Goal: Task Accomplishment & Management: Manage account settings

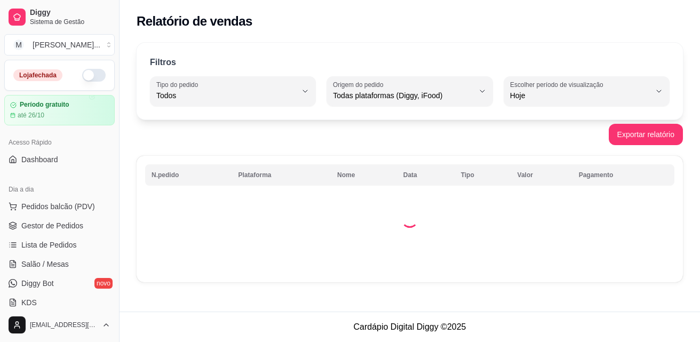
select select "ALL"
select select "0"
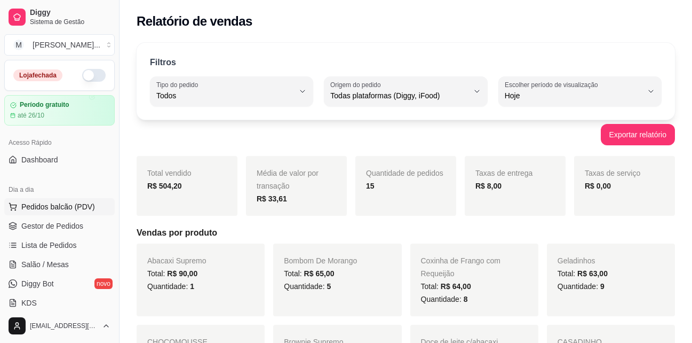
click at [50, 207] on span "Pedidos balcão (PDV)" at bounding box center [58, 206] width 74 height 11
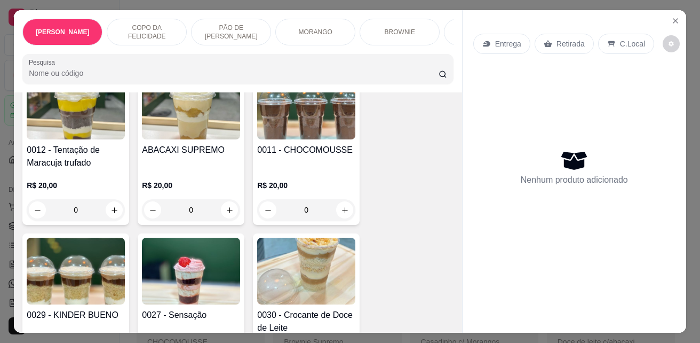
scroll to position [374, 0]
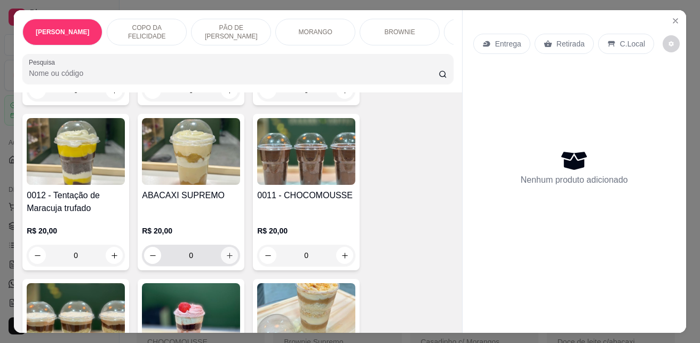
click at [227, 258] on icon "increase-product-quantity" at bounding box center [230, 255] width 6 height 6
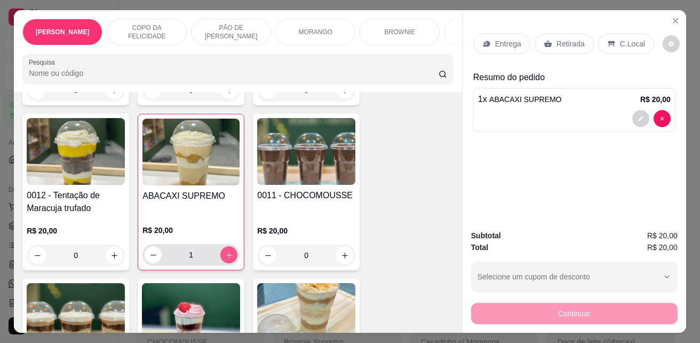
type input "1"
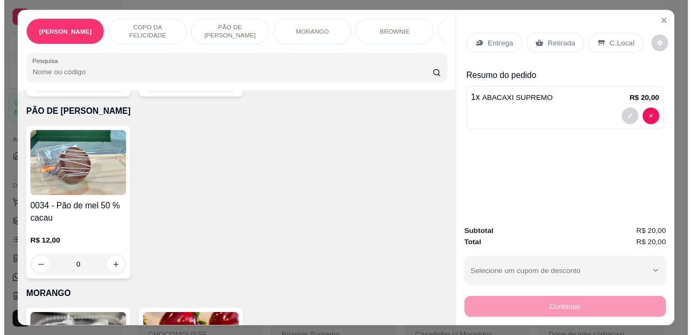
scroll to position [1174, 0]
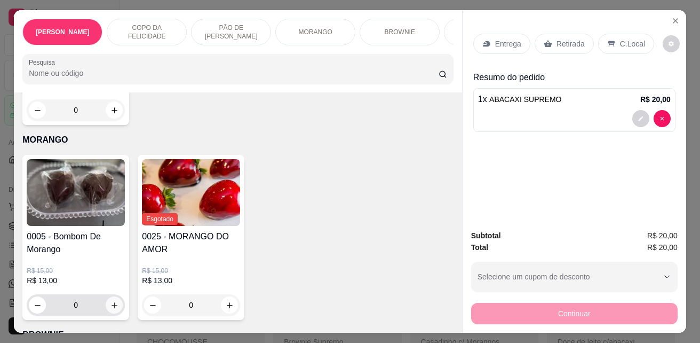
click at [110, 309] on icon "increase-product-quantity" at bounding box center [114, 305] width 8 height 8
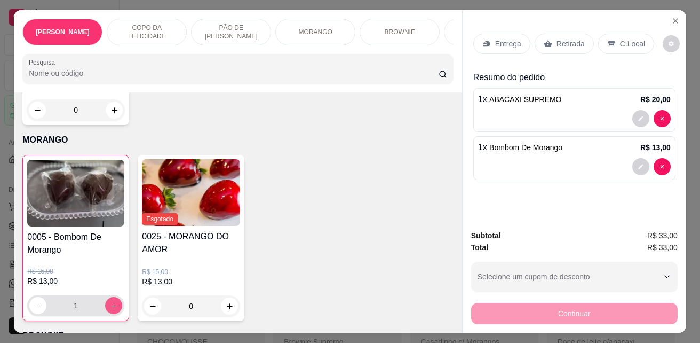
click at [110, 310] on icon "increase-product-quantity" at bounding box center [114, 306] width 8 height 8
type input "2"
click at [618, 47] on div "C.Local" at bounding box center [626, 44] width 56 height 20
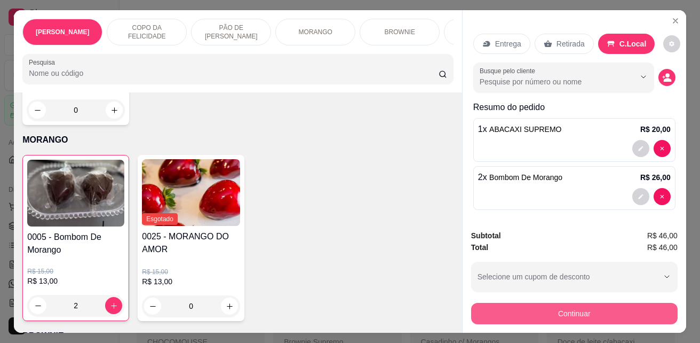
click at [541, 311] on button "Continuar" at bounding box center [574, 313] width 207 height 21
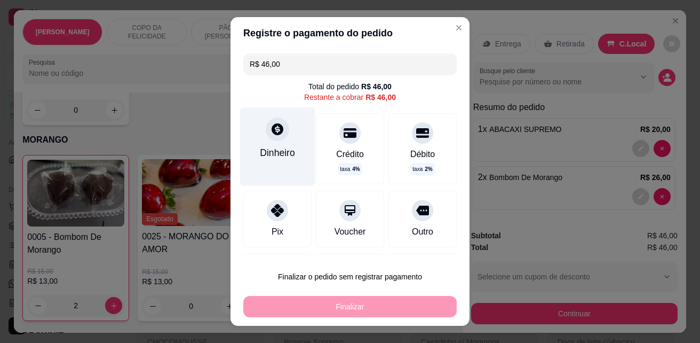
click at [283, 139] on div "Dinheiro" at bounding box center [277, 146] width 75 height 78
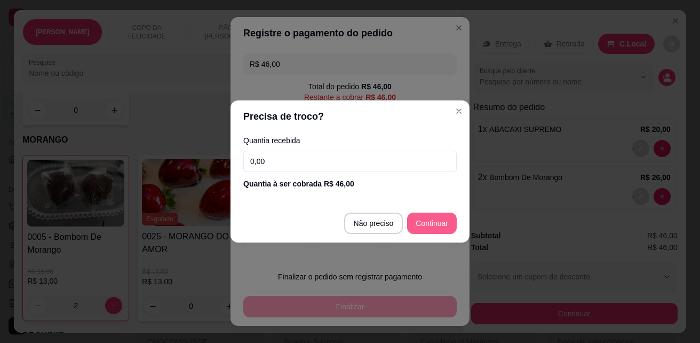
type input "R$ 0,00"
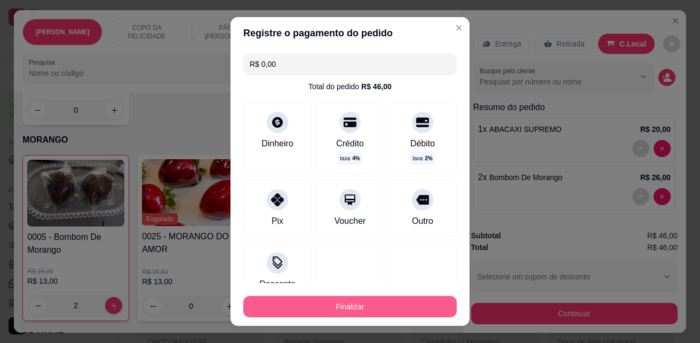
click at [369, 306] on button "Finalizar" at bounding box center [350, 306] width 214 height 21
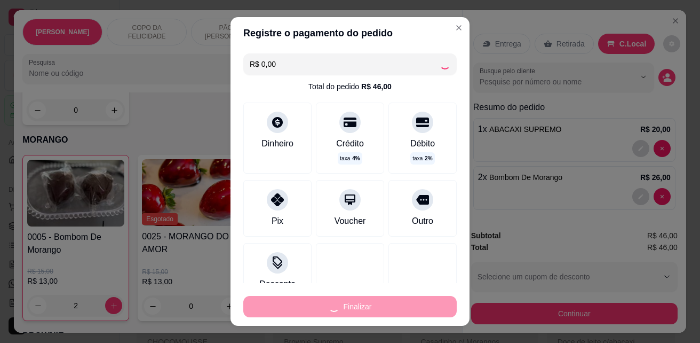
type input "0"
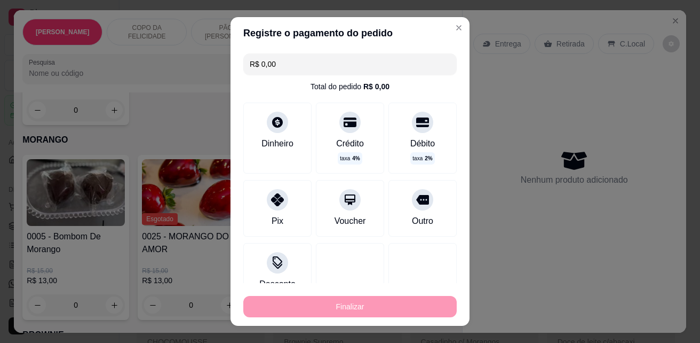
type input "-R$ 46,00"
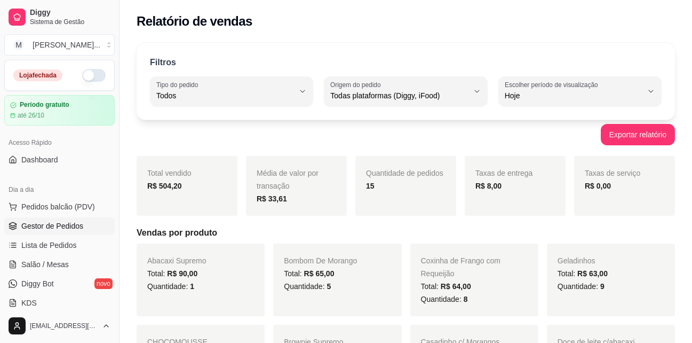
click at [59, 227] on span "Gestor de Pedidos" at bounding box center [52, 225] width 62 height 11
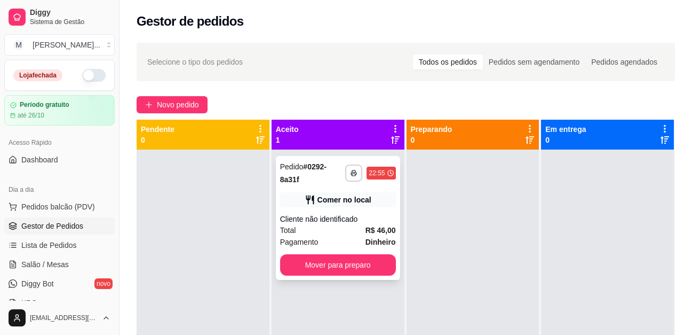
click at [335, 276] on div "**********" at bounding box center [338, 218] width 124 height 124
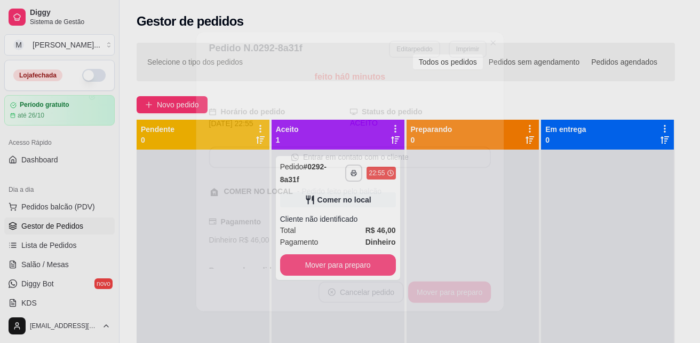
click at [327, 263] on div "feito há 0 minutos Horário do pedido [DATE] 22:55 Status do pedido ACEITO Entra…" at bounding box center [350, 168] width 282 height 197
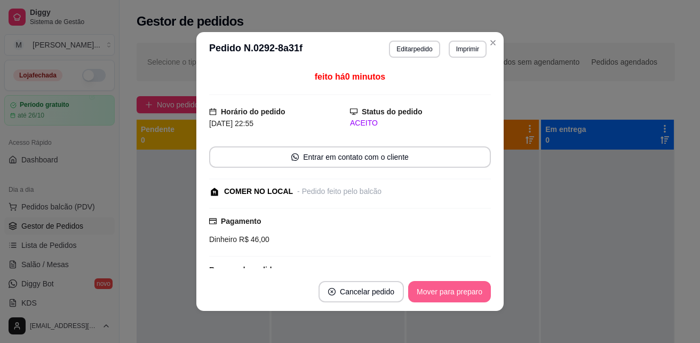
click at [455, 291] on button "Mover para preparo" at bounding box center [449, 291] width 83 height 21
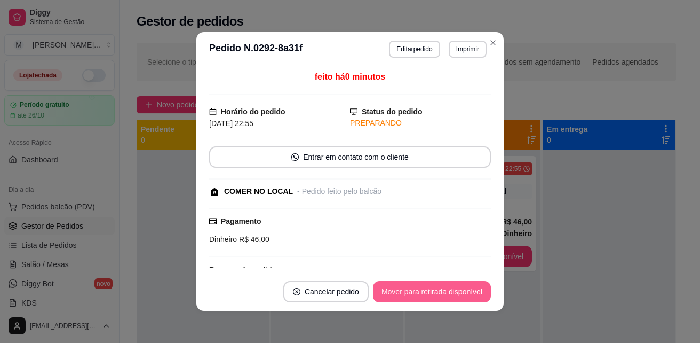
click at [455, 291] on button "Mover para retirada disponível" at bounding box center [432, 291] width 118 height 21
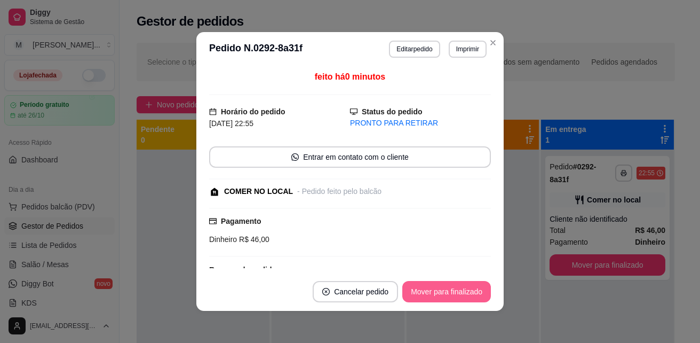
click at [457, 294] on button "Mover para finalizado" at bounding box center [446, 291] width 89 height 21
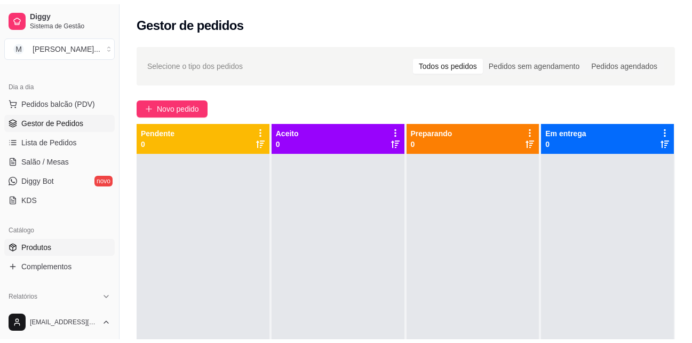
scroll to position [160, 0]
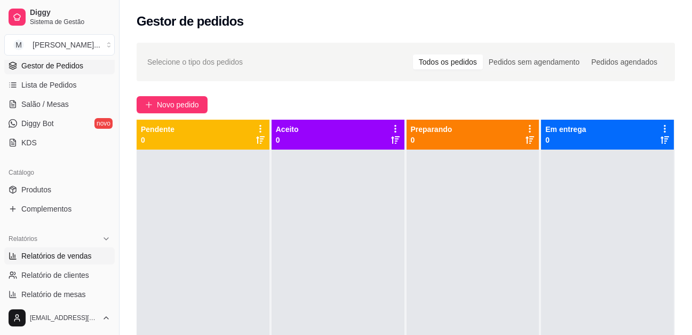
click at [67, 253] on span "Relatórios de vendas" at bounding box center [56, 255] width 70 height 11
select select "ALL"
select select "0"
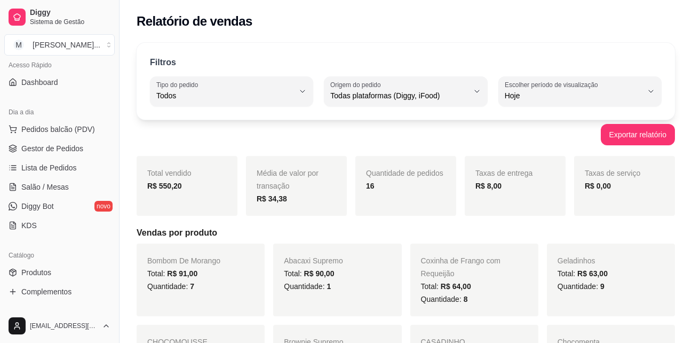
scroll to position [53, 0]
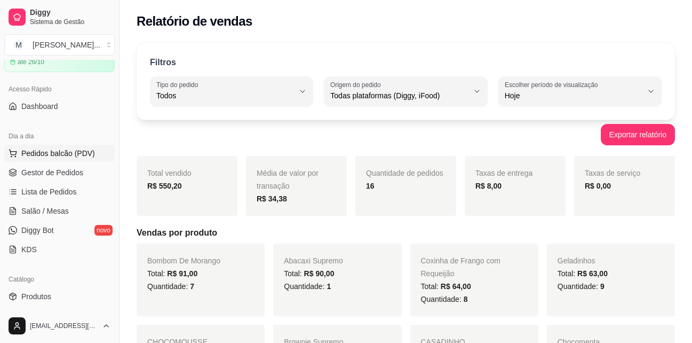
click at [68, 155] on span "Pedidos balcão (PDV)" at bounding box center [58, 153] width 74 height 11
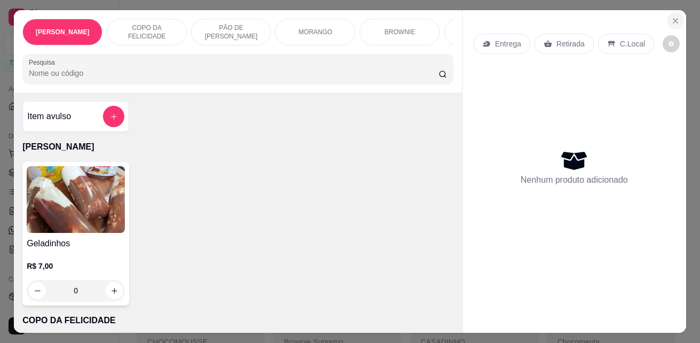
click at [671, 17] on icon "Close" at bounding box center [675, 21] width 9 height 9
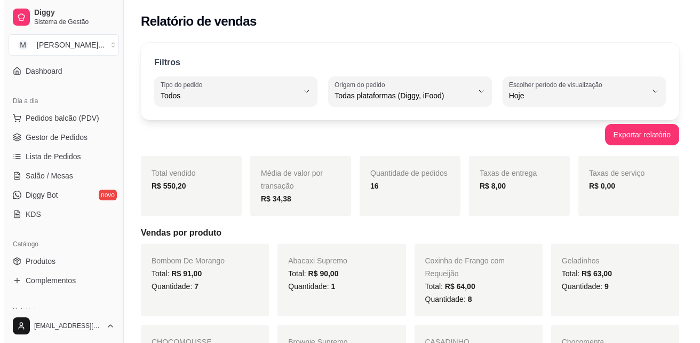
scroll to position [107, 0]
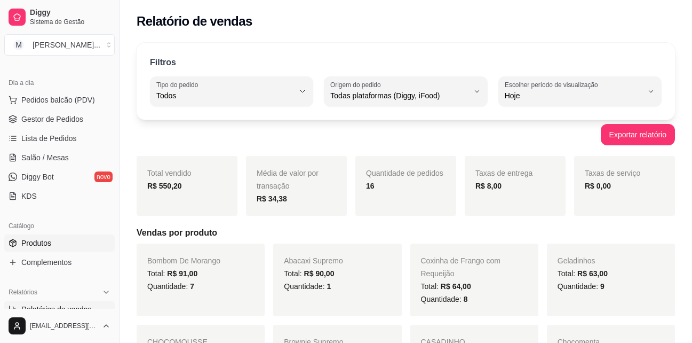
click at [53, 242] on link "Produtos" at bounding box center [59, 242] width 110 height 17
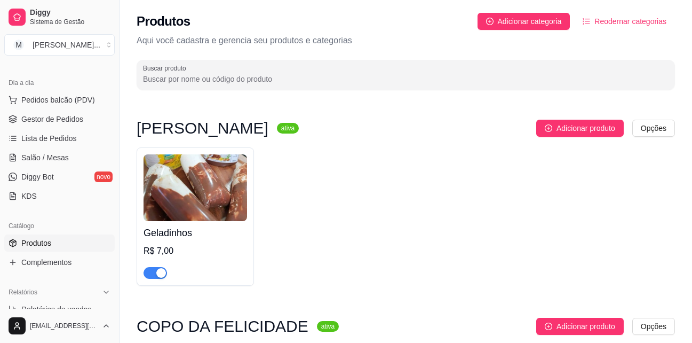
click at [225, 209] on img at bounding box center [196, 187] width 104 height 67
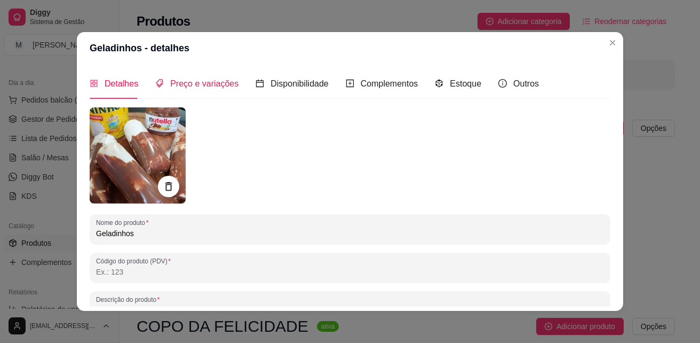
click at [181, 80] on span "Preço e variações" at bounding box center [204, 83] width 68 height 9
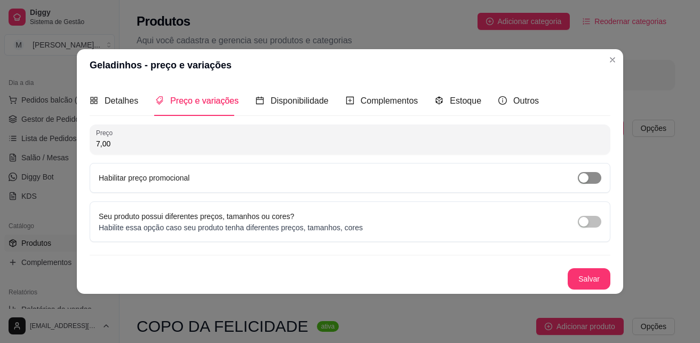
click at [590, 177] on span "button" at bounding box center [589, 178] width 23 height 12
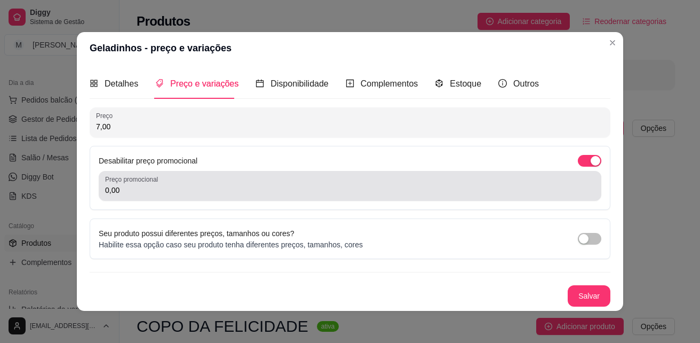
scroll to position [2, 0]
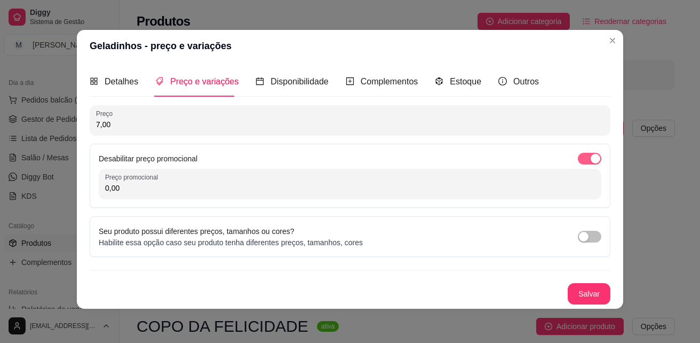
click at [591, 161] on div "button" at bounding box center [596, 159] width 10 height 10
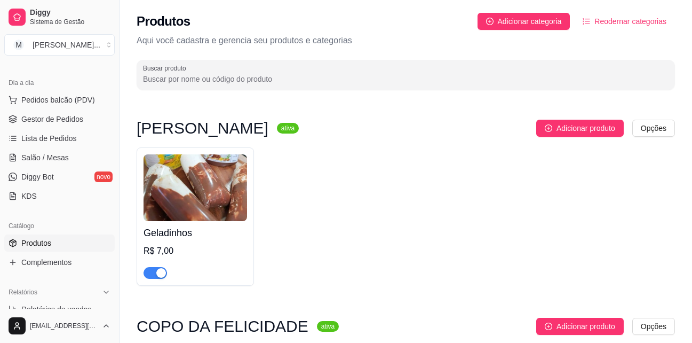
scroll to position [53, 0]
